Goal: Task Accomplishment & Management: Use online tool/utility

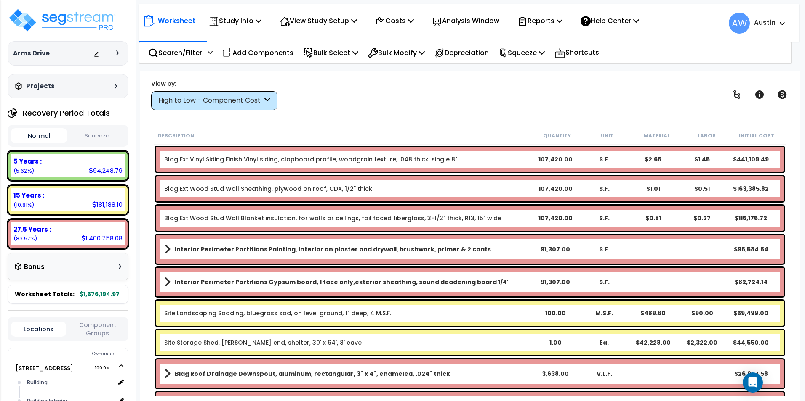
click at [218, 102] on div "High to Low - Component Cost" at bounding box center [210, 101] width 104 height 10
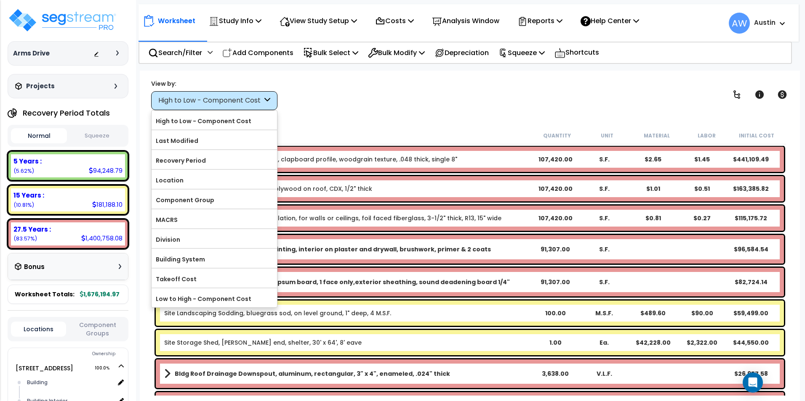
click at [407, 132] on div "Description" at bounding box center [345, 135] width 374 height 8
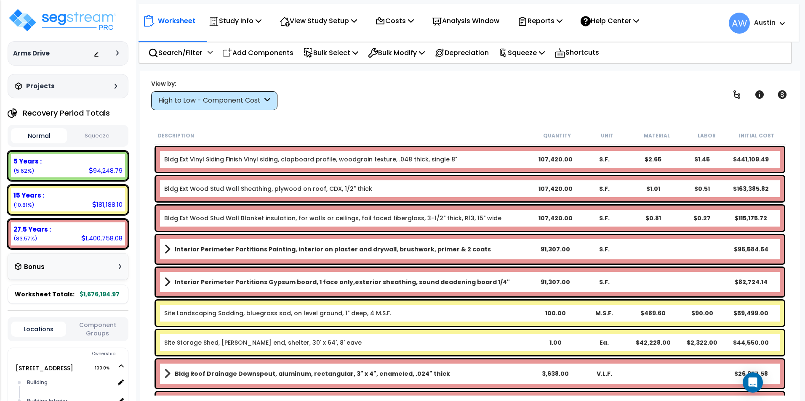
click at [86, 136] on button "Squeeze" at bounding box center [97, 136] width 56 height 15
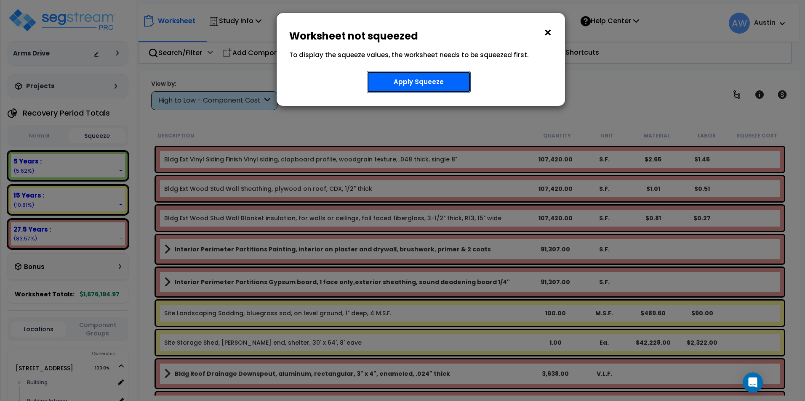
click at [408, 82] on button "Apply Squeeze" at bounding box center [419, 82] width 104 height 22
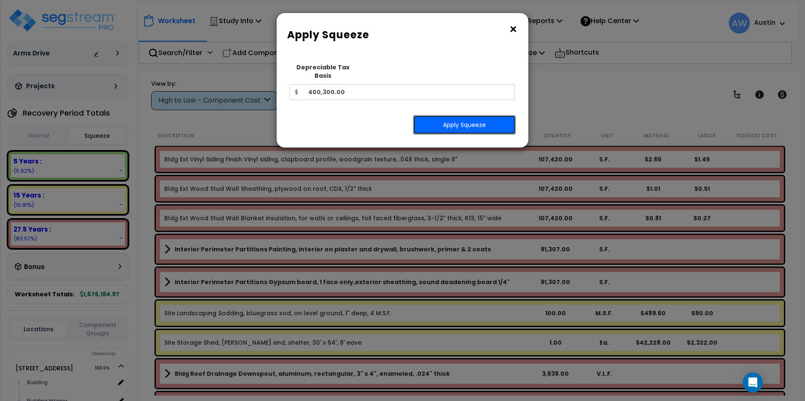
click at [450, 117] on button "Apply Squeeze" at bounding box center [464, 124] width 103 height 19
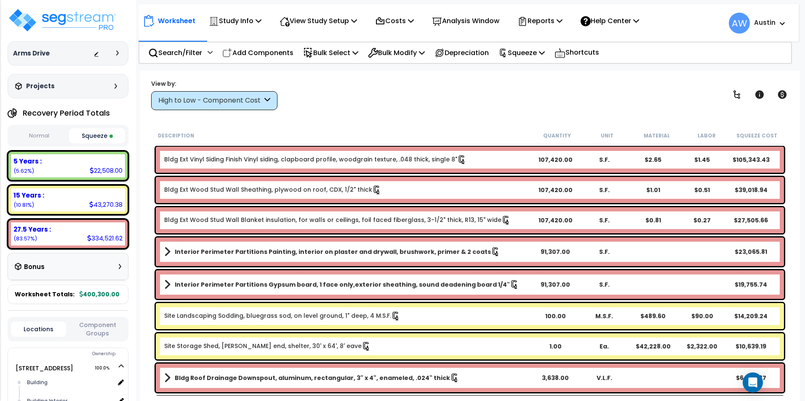
click at [205, 96] on div "High to Low - Component Cost" at bounding box center [210, 101] width 104 height 10
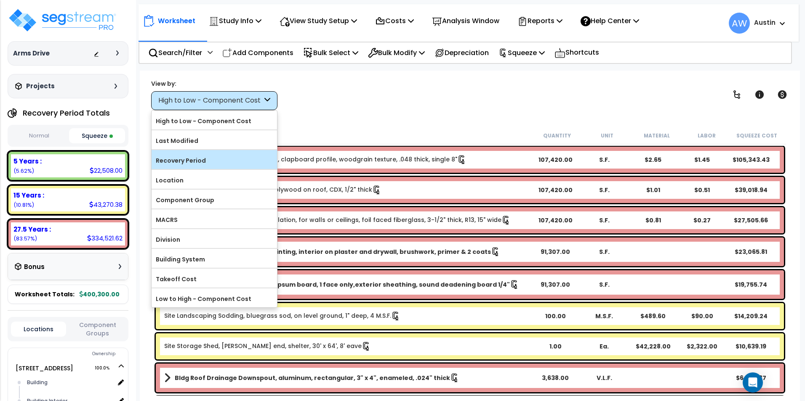
click at [193, 160] on label "Recovery Period" at bounding box center [214, 160] width 125 height 13
click at [0, 0] on input "Recovery Period" at bounding box center [0, 0] width 0 height 0
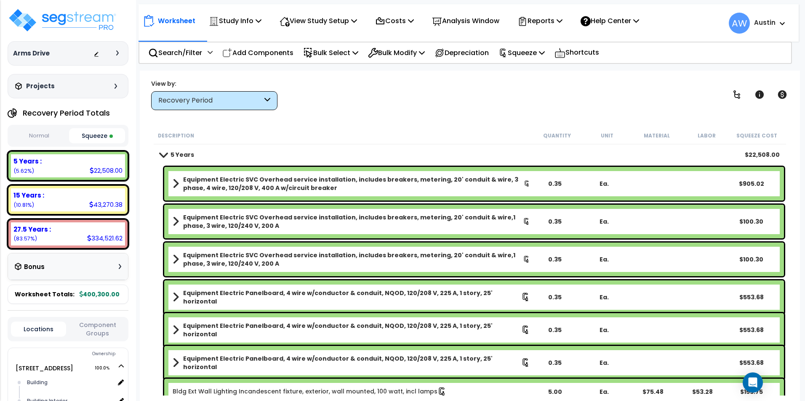
click at [338, 125] on div "Worksheet Study Info Study Setup Add Property Unit Template study Clone study AW" at bounding box center [470, 271] width 660 height 401
click at [548, 18] on p "Reports" at bounding box center [539, 20] width 45 height 11
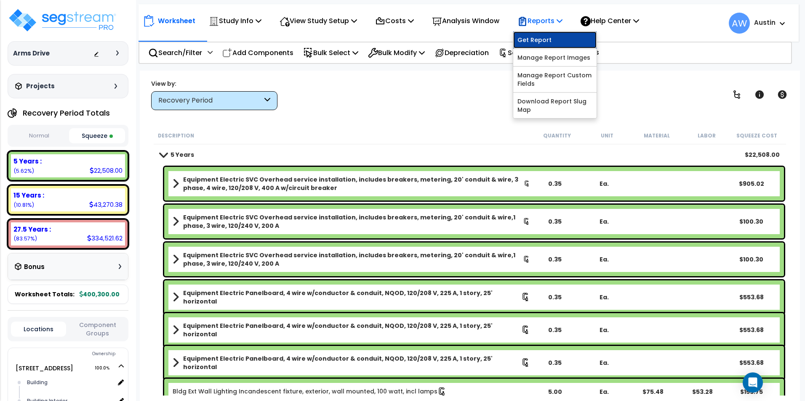
click at [545, 37] on link "Get Report" at bounding box center [554, 40] width 83 height 17
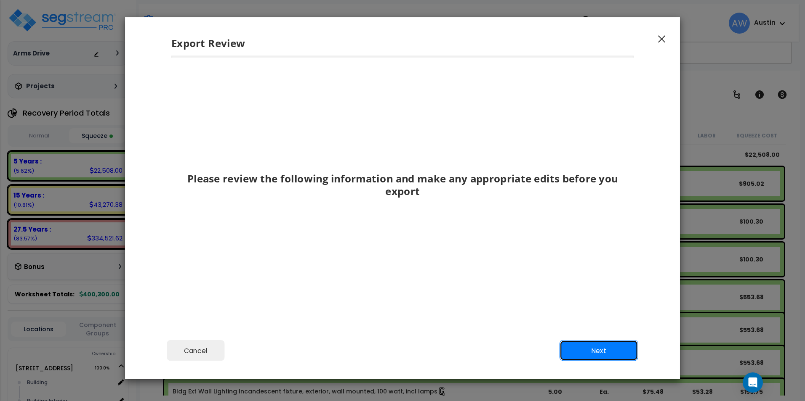
click at [589, 348] on button "Next" at bounding box center [598, 350] width 79 height 21
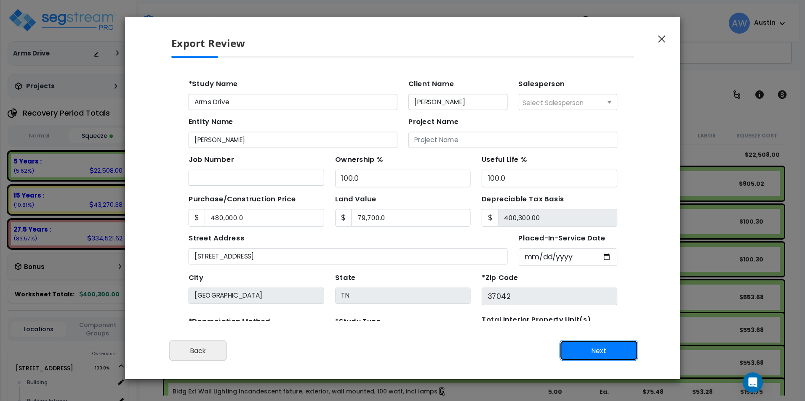
click at [589, 348] on button "Next" at bounding box center [598, 350] width 79 height 21
type input "480000"
type input "79700"
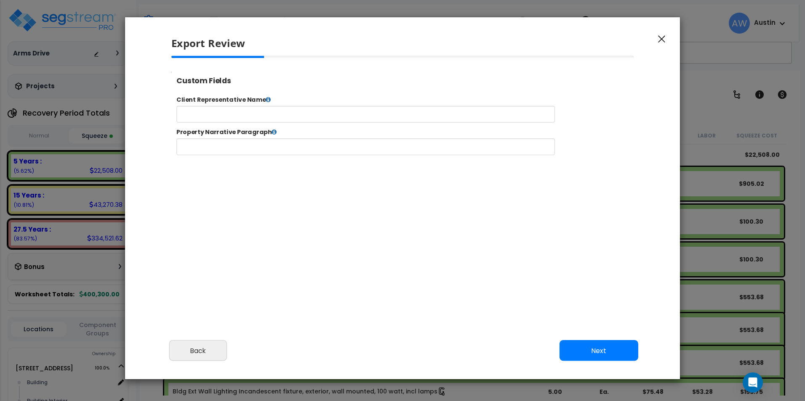
select select "2024"
click at [589, 348] on button "Next" at bounding box center [598, 350] width 79 height 21
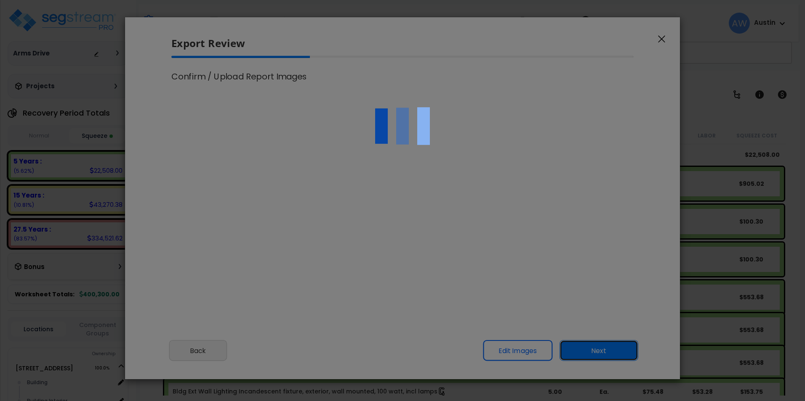
scroll to position [343, 21]
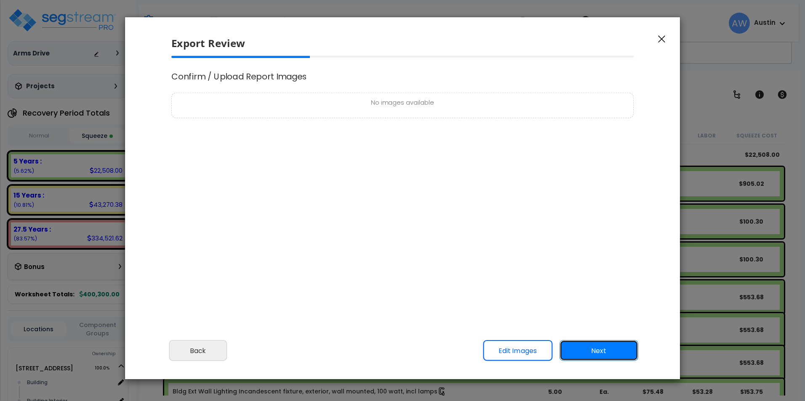
click at [589, 348] on button "Next" at bounding box center [598, 350] width 79 height 21
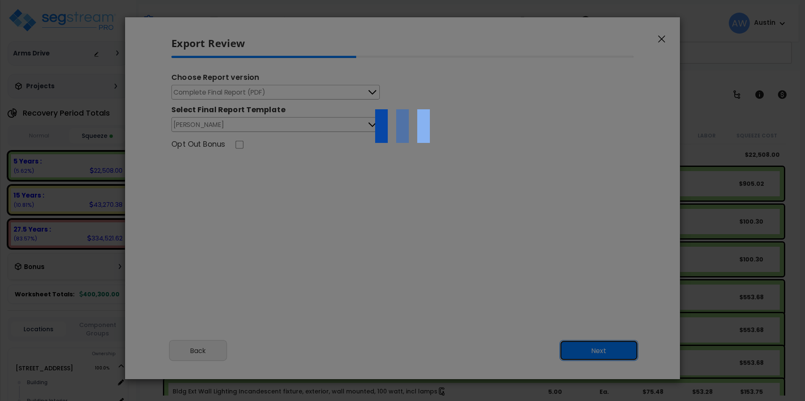
scroll to position [0, 0]
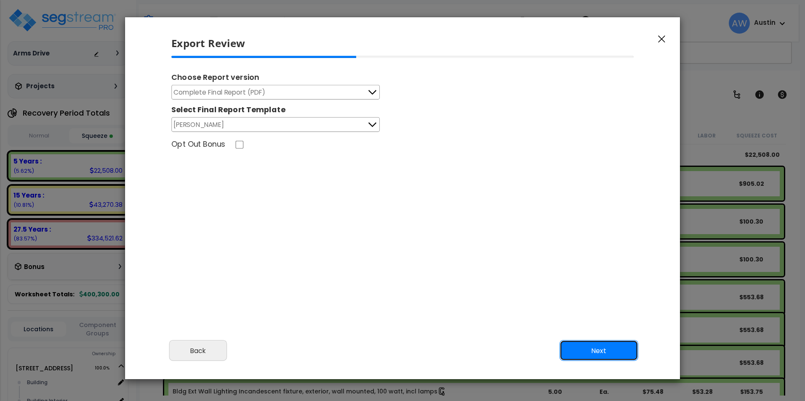
click at [602, 343] on button "Next" at bounding box center [598, 350] width 79 height 21
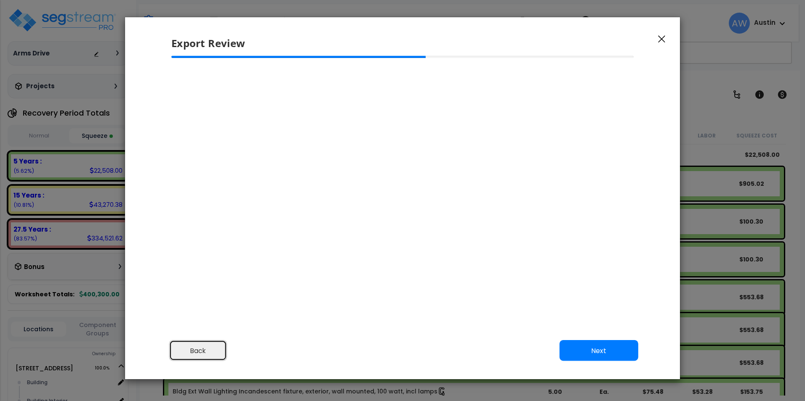
click at [202, 353] on button "Back" at bounding box center [198, 350] width 58 height 21
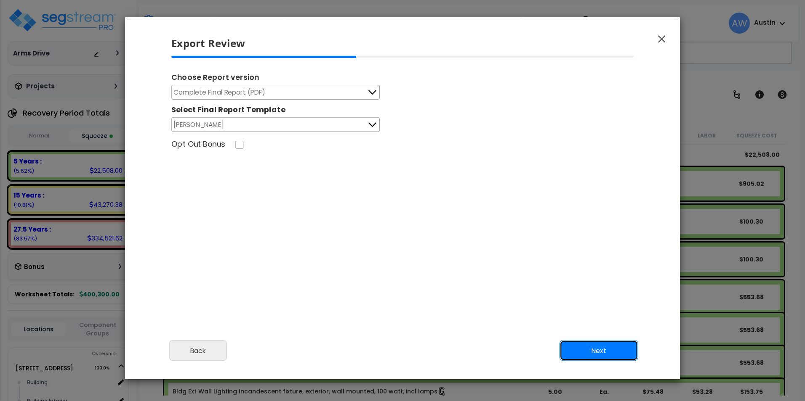
click at [587, 348] on button "Next" at bounding box center [598, 350] width 79 height 21
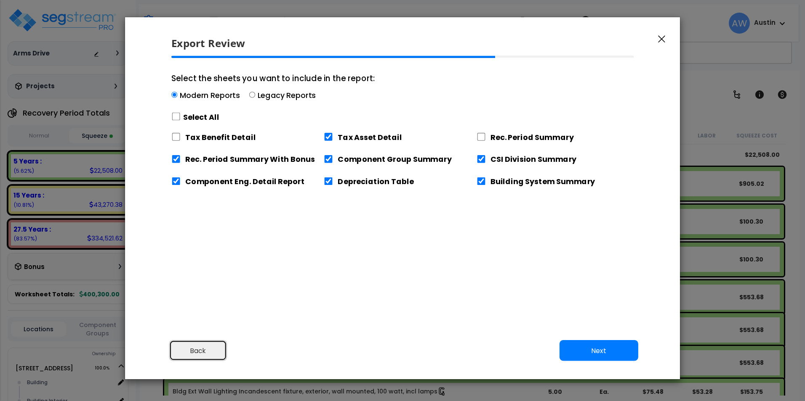
click at [181, 349] on button "Back" at bounding box center [198, 350] width 58 height 21
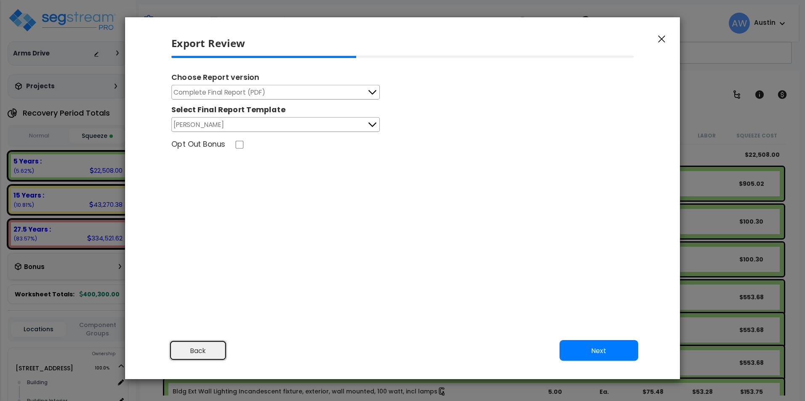
click at [181, 349] on button "Back" at bounding box center [198, 350] width 58 height 21
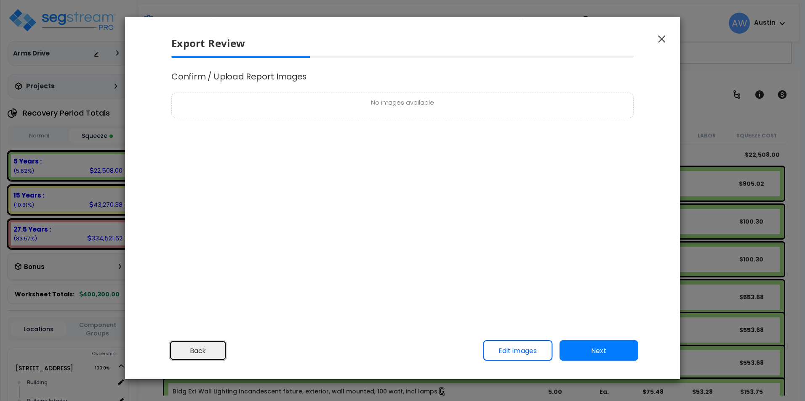
click at [181, 349] on button "Back" at bounding box center [198, 350] width 58 height 21
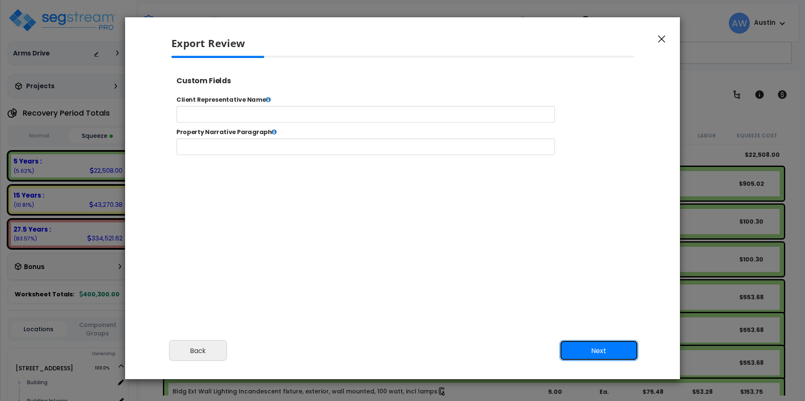
click at [588, 353] on button "Next" at bounding box center [598, 350] width 79 height 21
click at [588, 71] on div "We are Building your Study. So please grab a coffee and let us do the heavy lif…" at bounding box center [402, 54] width 805 height 34
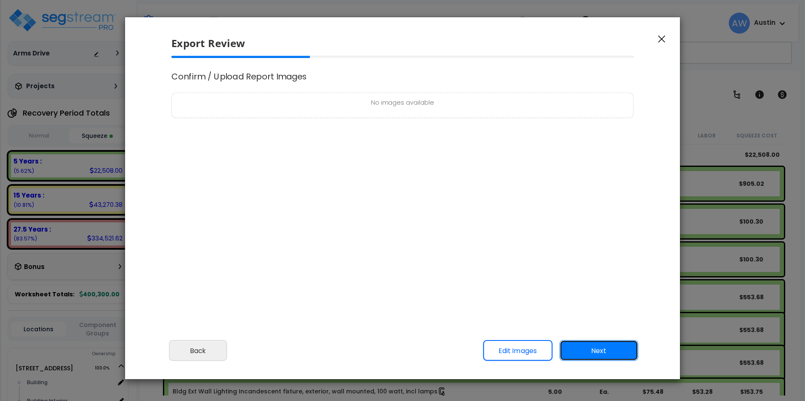
click at [588, 353] on button "Next" at bounding box center [598, 350] width 79 height 21
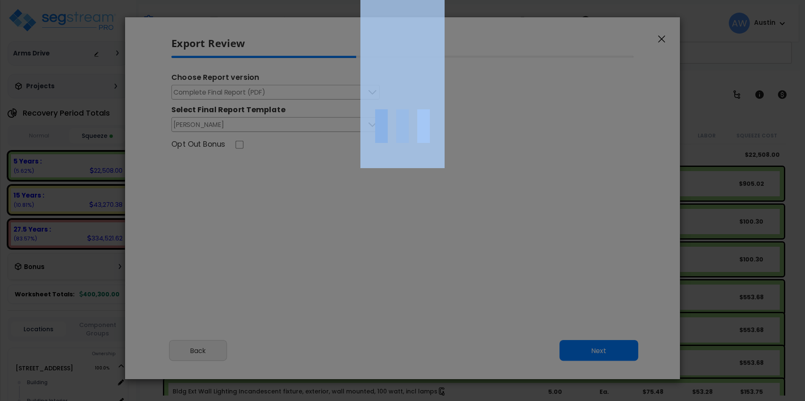
click at [462, 215] on div at bounding box center [402, 200] width 805 height 401
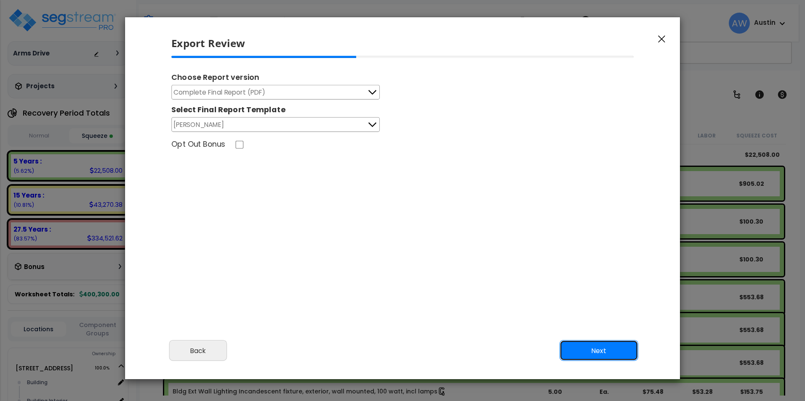
click at [583, 345] on button "Next" at bounding box center [598, 350] width 79 height 21
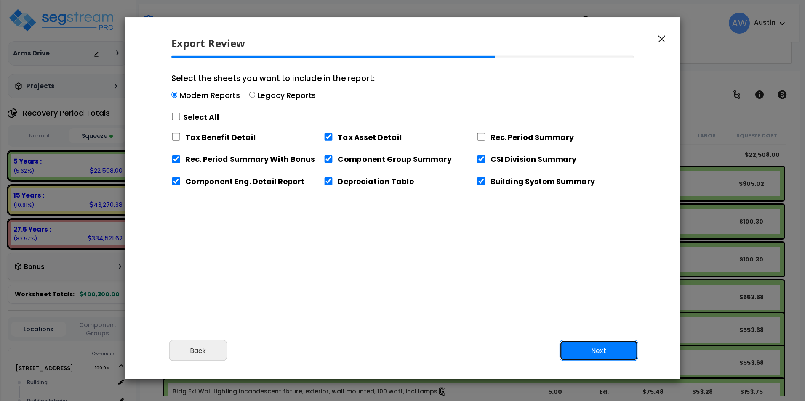
click at [593, 349] on button "Next" at bounding box center [598, 350] width 79 height 21
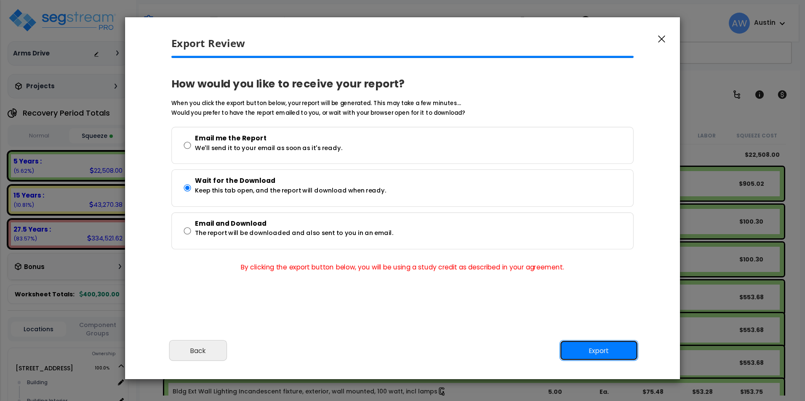
click at [624, 357] on button "Export" at bounding box center [598, 350] width 79 height 21
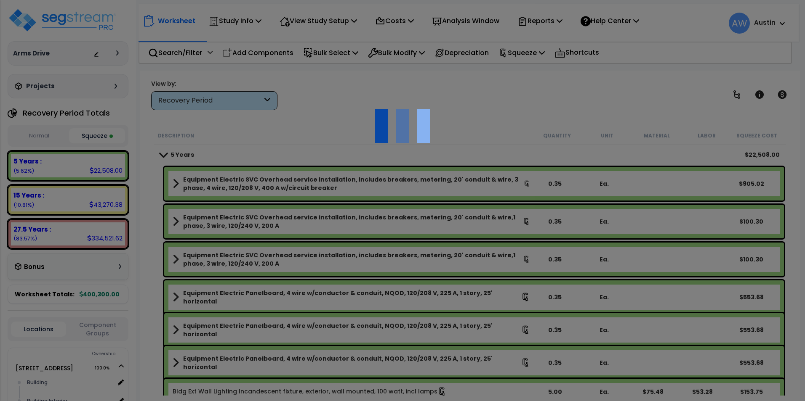
click at [601, 114] on div at bounding box center [402, 200] width 805 height 401
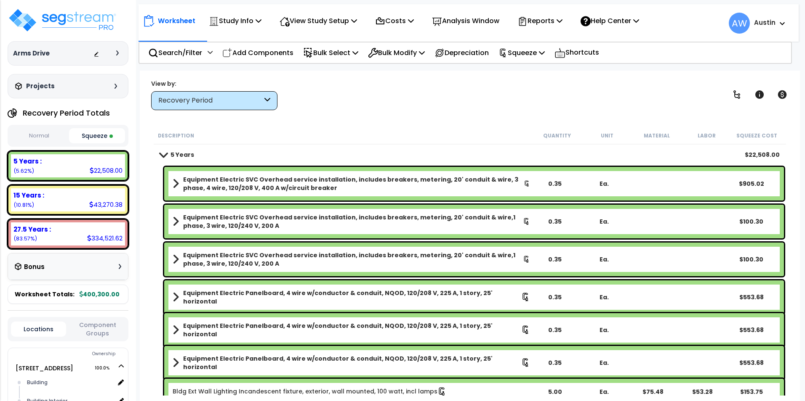
click at [379, 117] on div "Worksheet Study Info Study Setup Add Property Unit Template study Clone study AW" at bounding box center [470, 271] width 660 height 401
click at [562, 28] on div "Reports" at bounding box center [539, 21] width 45 height 20
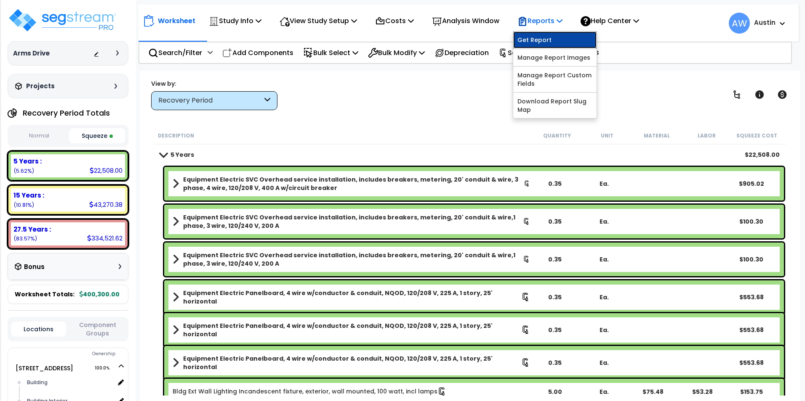
click at [556, 42] on link "Get Report" at bounding box center [554, 40] width 83 height 17
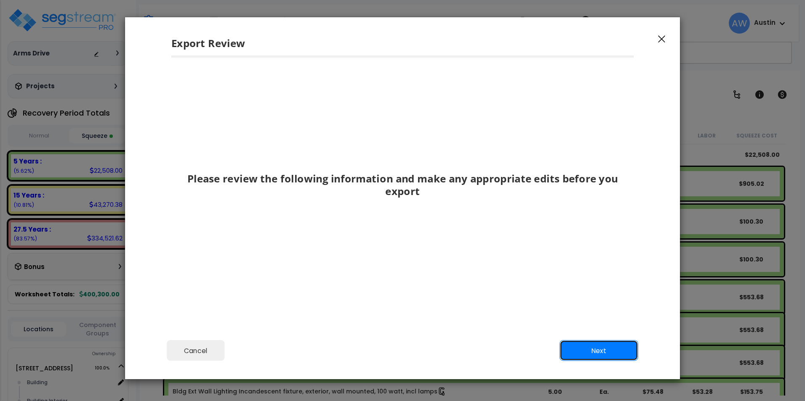
click at [576, 341] on button "Next" at bounding box center [598, 350] width 79 height 21
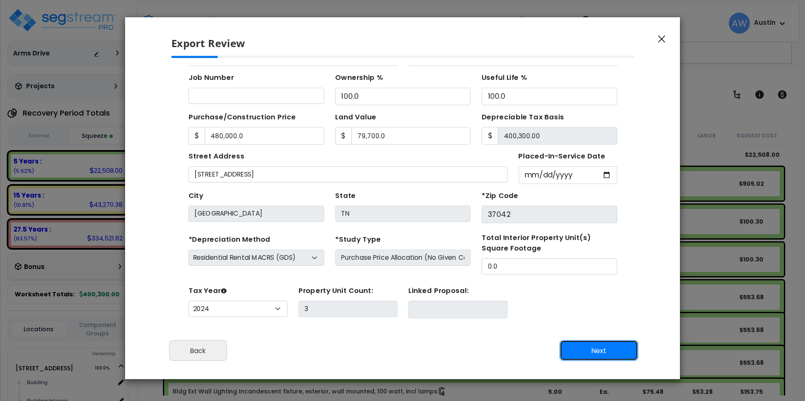
click at [582, 345] on button "Next" at bounding box center [598, 350] width 79 height 21
type input "480000"
type input "79700"
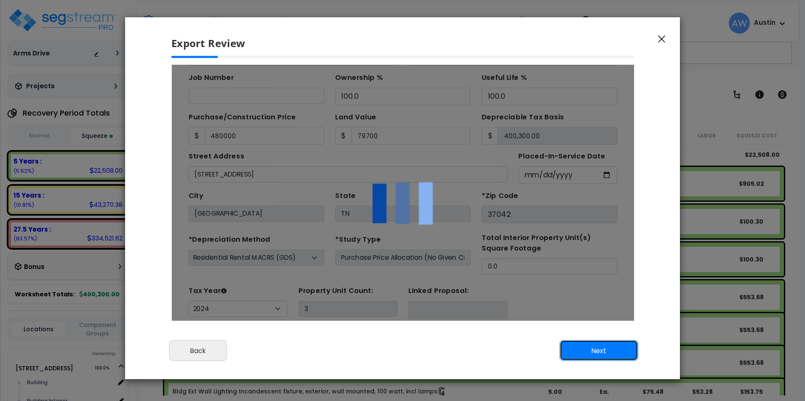
scroll to position [0, 0]
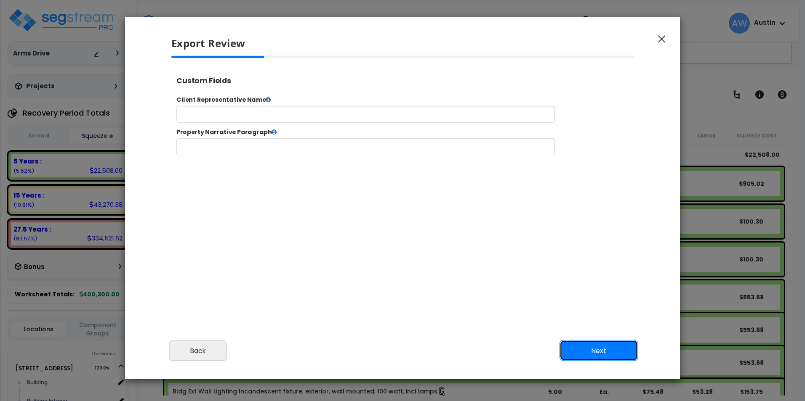
click at [584, 351] on button "Next" at bounding box center [598, 350] width 79 height 21
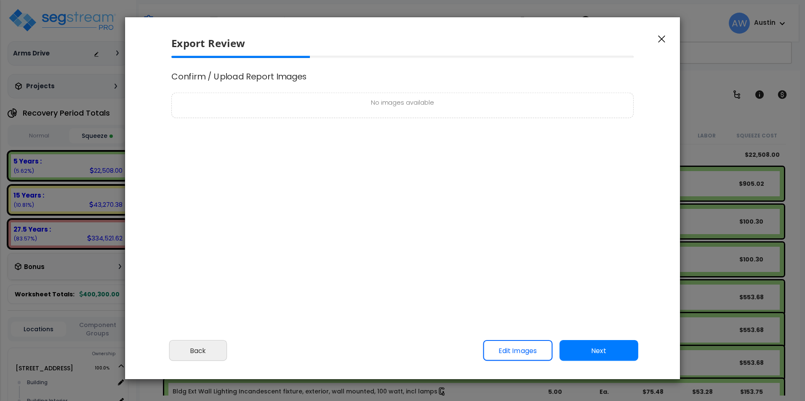
select select "2024"
click at [589, 354] on button "Next" at bounding box center [598, 350] width 79 height 21
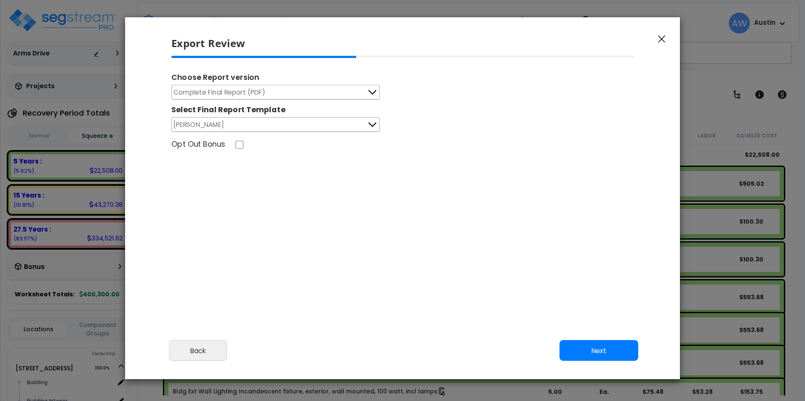
click at [335, 98] on button "Complete Final Report (PDF)" at bounding box center [275, 92] width 208 height 15
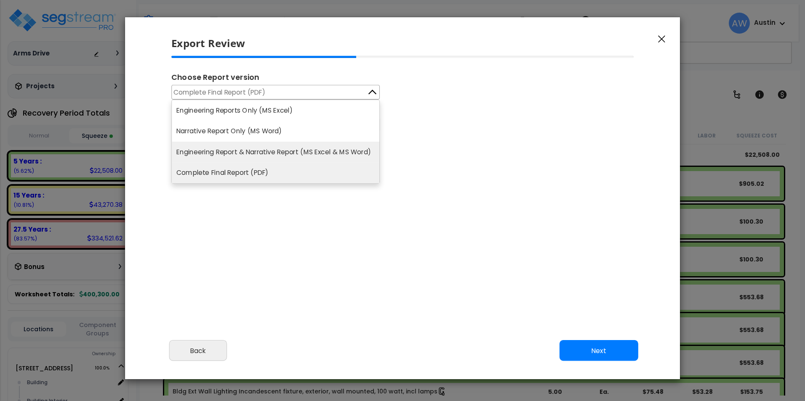
click at [332, 151] on li "Engineering Report & Narrative Report (MS Excel & MS Word)" at bounding box center [275, 152] width 207 height 21
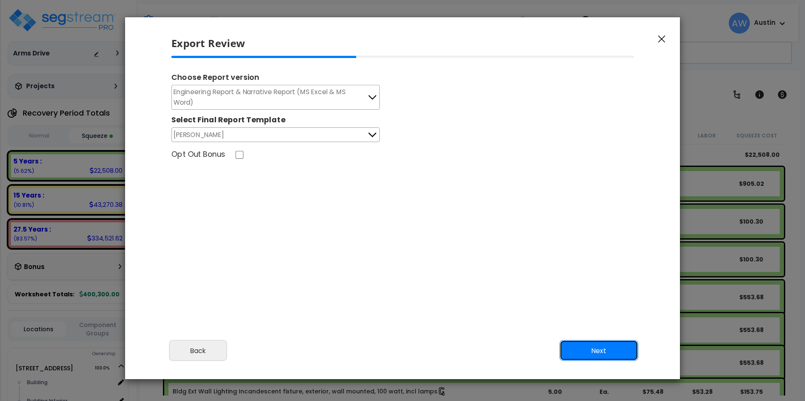
click at [594, 348] on button "Next" at bounding box center [598, 350] width 79 height 21
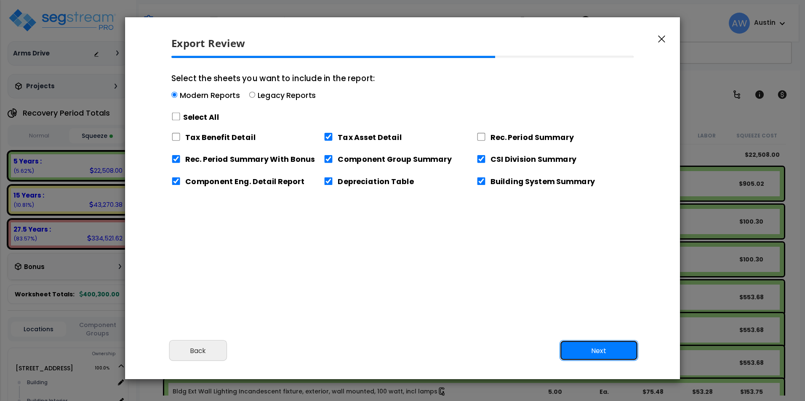
click at [593, 347] on button "Next" at bounding box center [598, 350] width 79 height 21
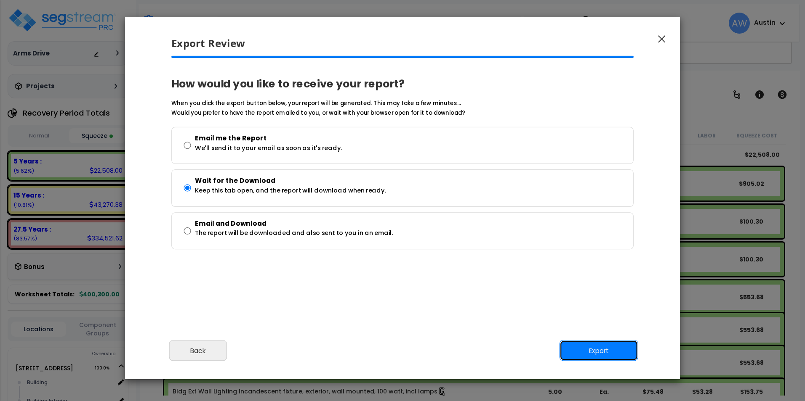
drag, startPoint x: 612, startPoint y: 353, endPoint x: 603, endPoint y: 350, distance: 9.6
click at [613, 353] on button "Export" at bounding box center [598, 350] width 79 height 21
